Goal: Information Seeking & Learning: Learn about a topic

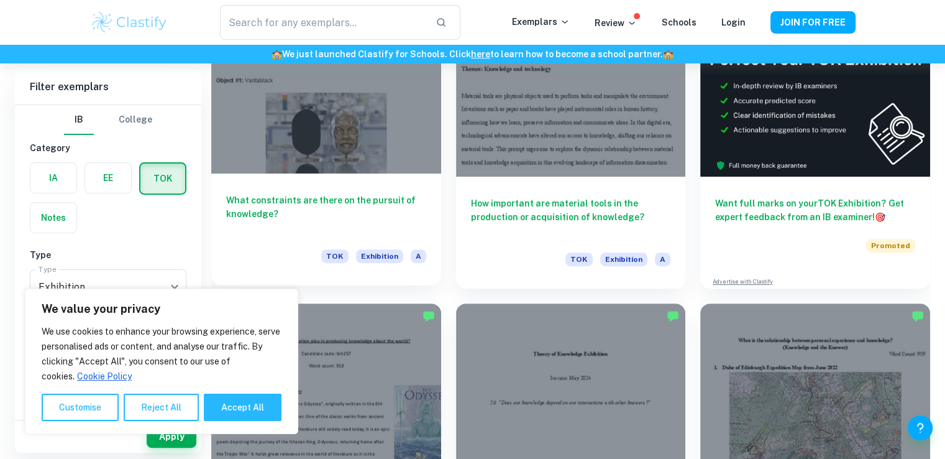
scroll to position [497, 0]
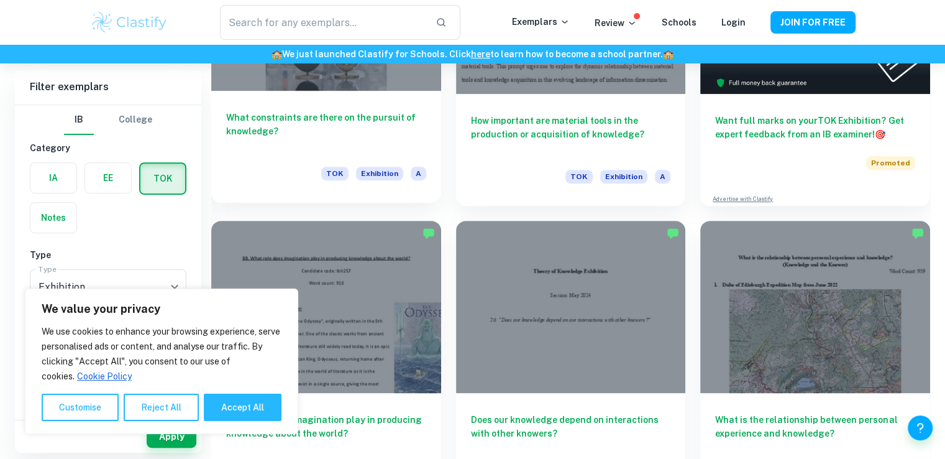
click at [281, 147] on h6 "What constraints are there on the pursuit of knowledge?" at bounding box center [326, 131] width 200 height 41
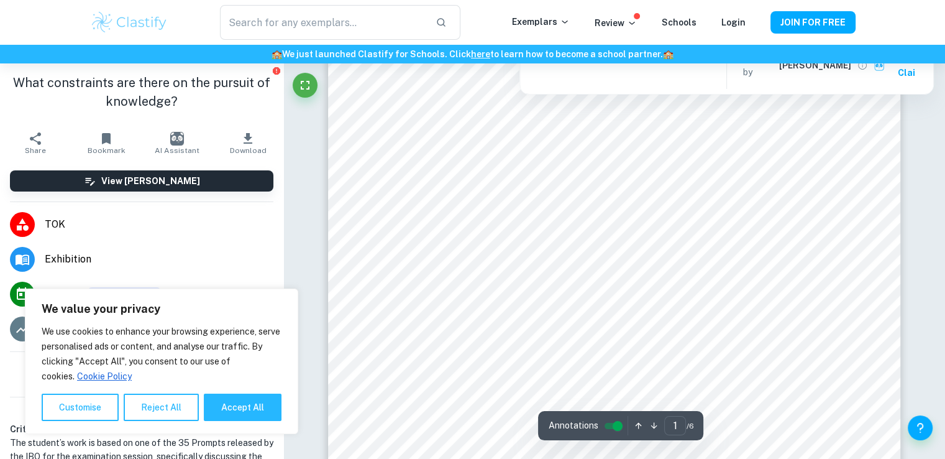
scroll to position [373, 0]
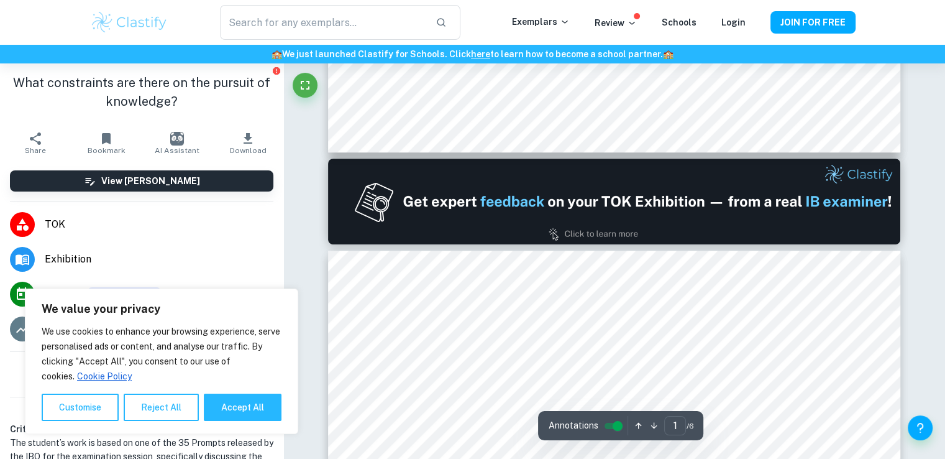
type input "2"
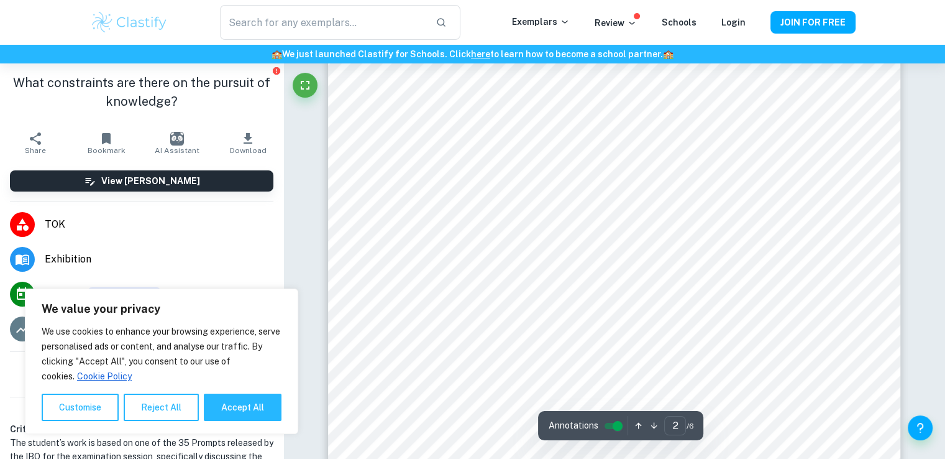
scroll to position [995, 0]
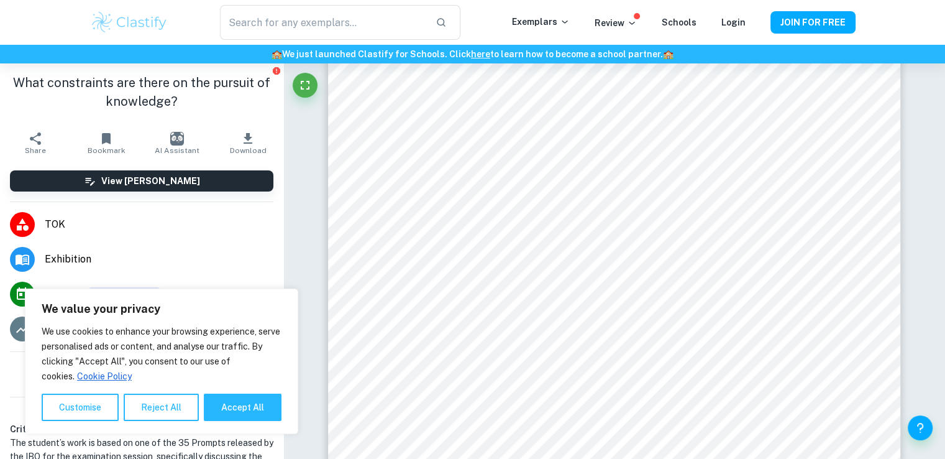
click at [183, 236] on li "TOK" at bounding box center [141, 224] width 283 height 35
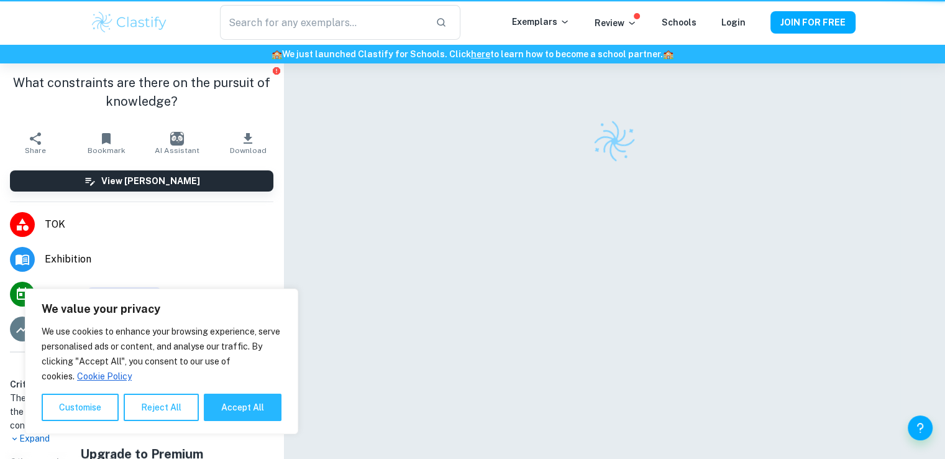
scroll to position [63, 0]
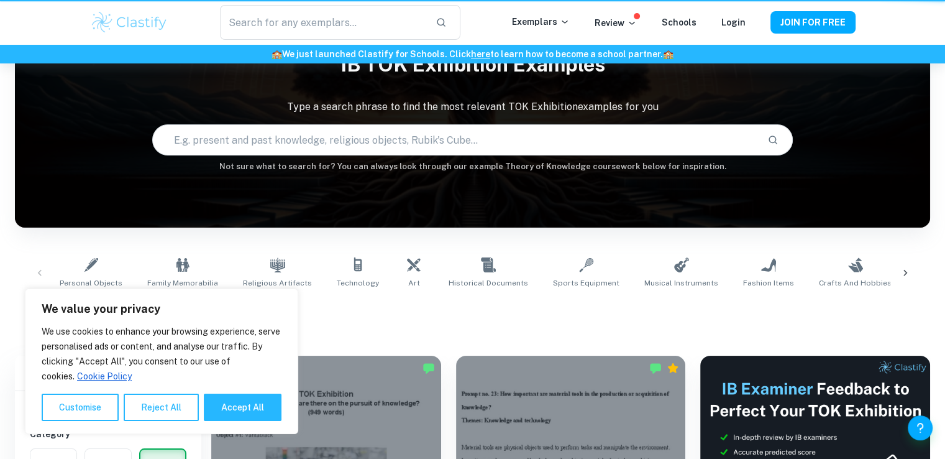
scroll to position [497, 0]
